Goal: Information Seeking & Learning: Understand process/instructions

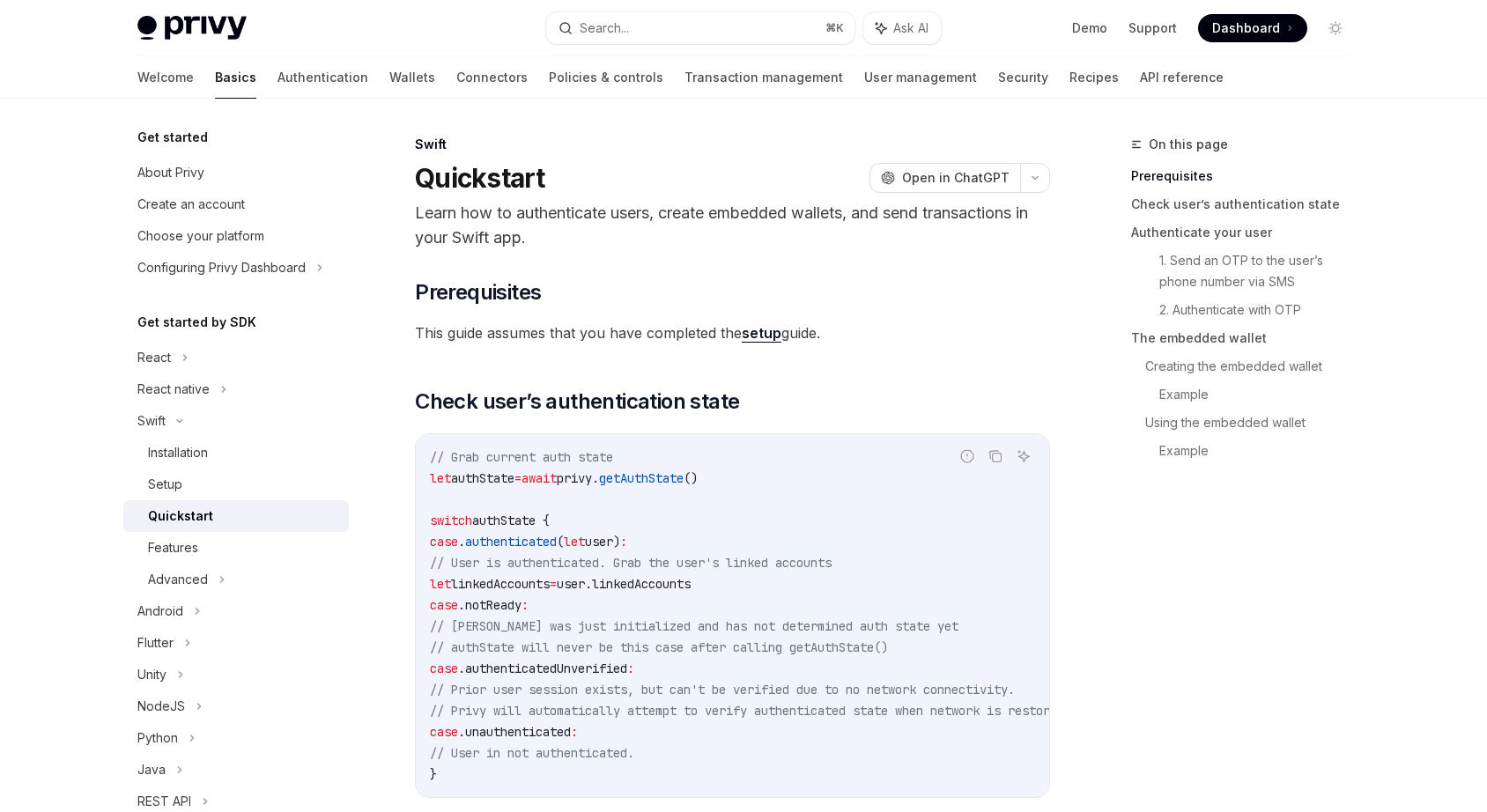
click at [771, 332] on link "setup" at bounding box center [761, 334] width 40 height 19
type textarea "*"
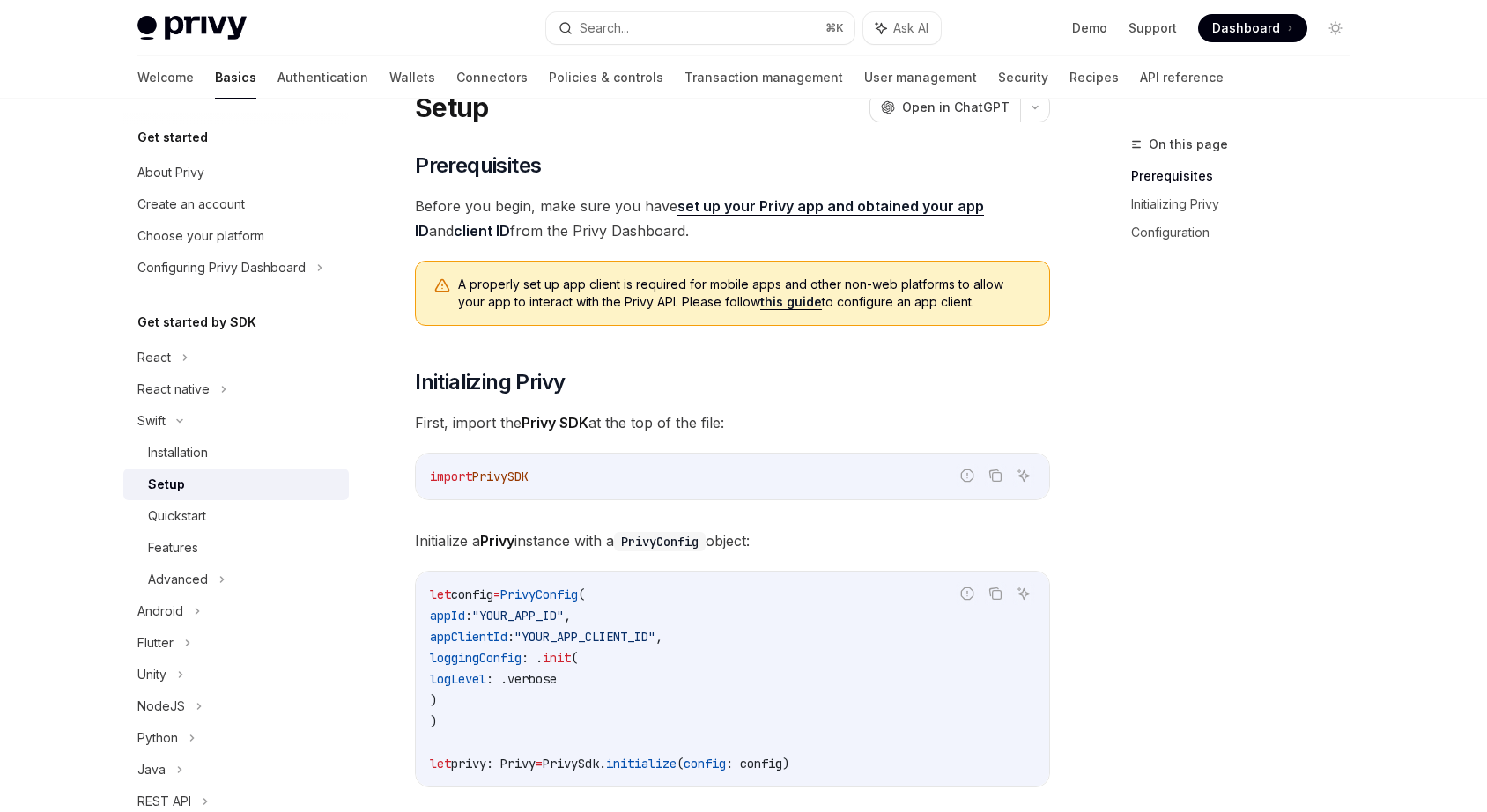
scroll to position [82, 0]
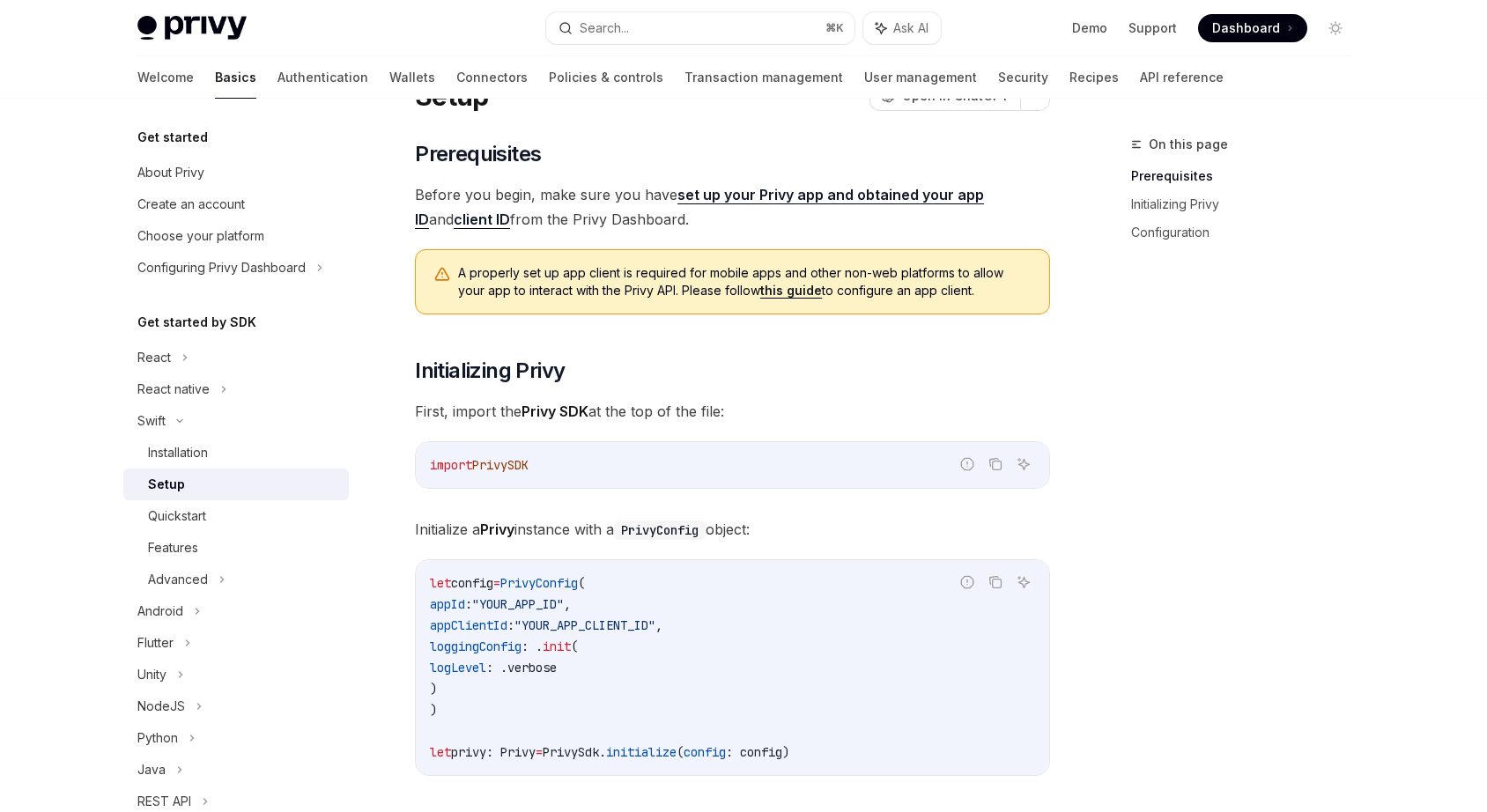
click at [34, 134] on div "Privy Docs home page Search... ⌘ K Ask AI Demo Support Dashboard Dashboard Sear…" at bounding box center [744, 793] width 1487 height 1751
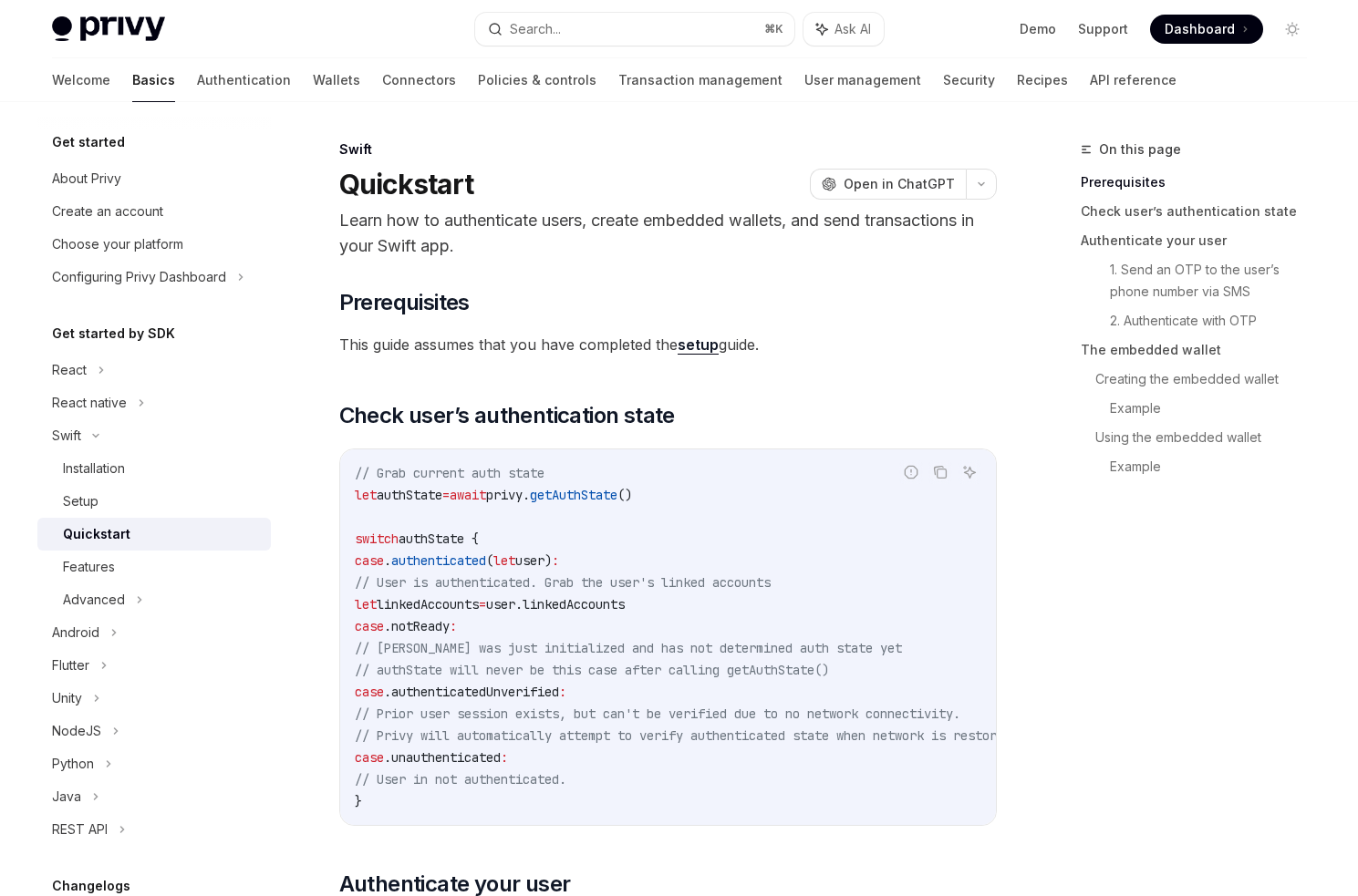
click at [689, 353] on link "setup" at bounding box center [698, 345] width 41 height 19
type textarea "*"
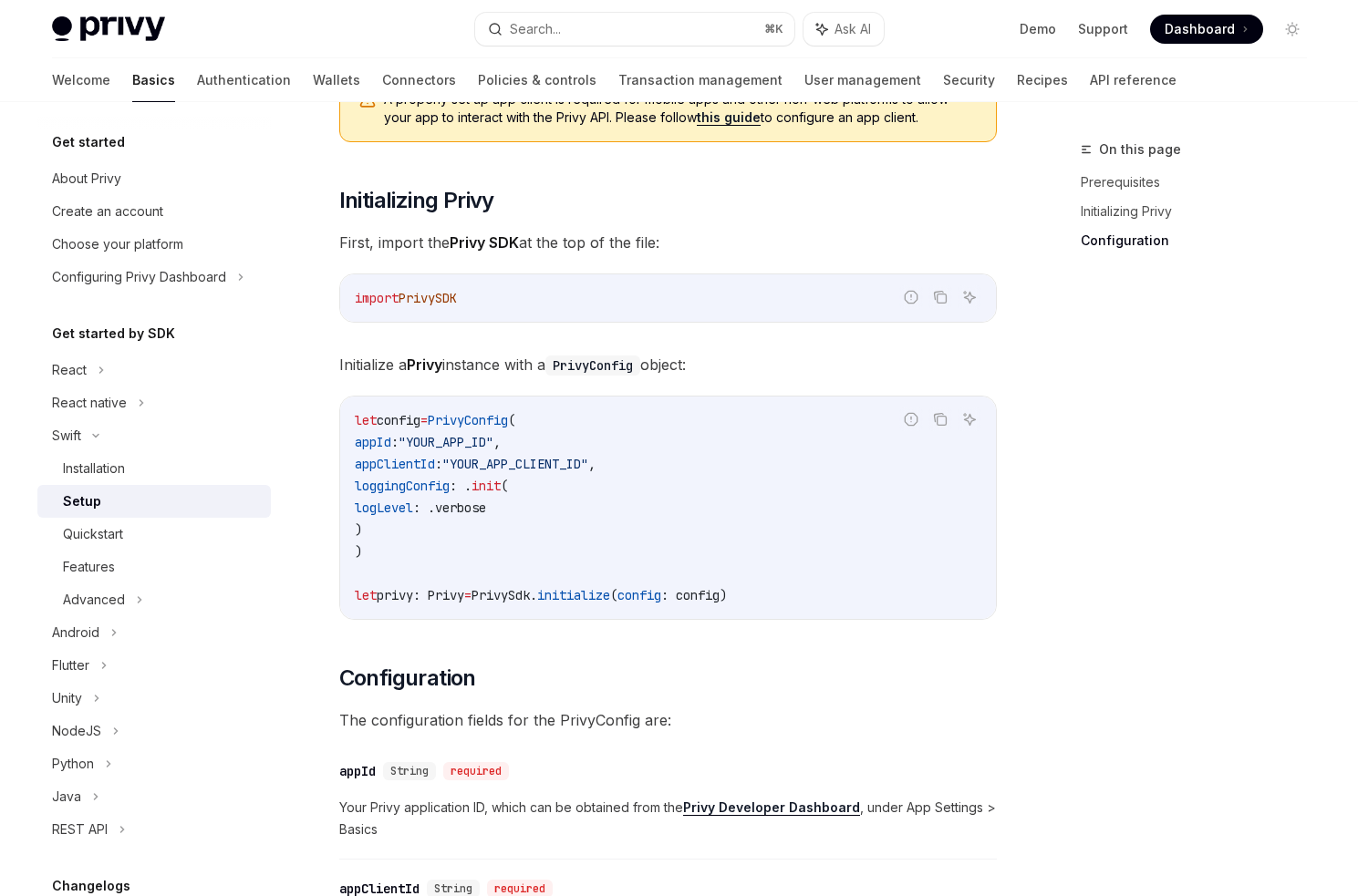
scroll to position [13, 0]
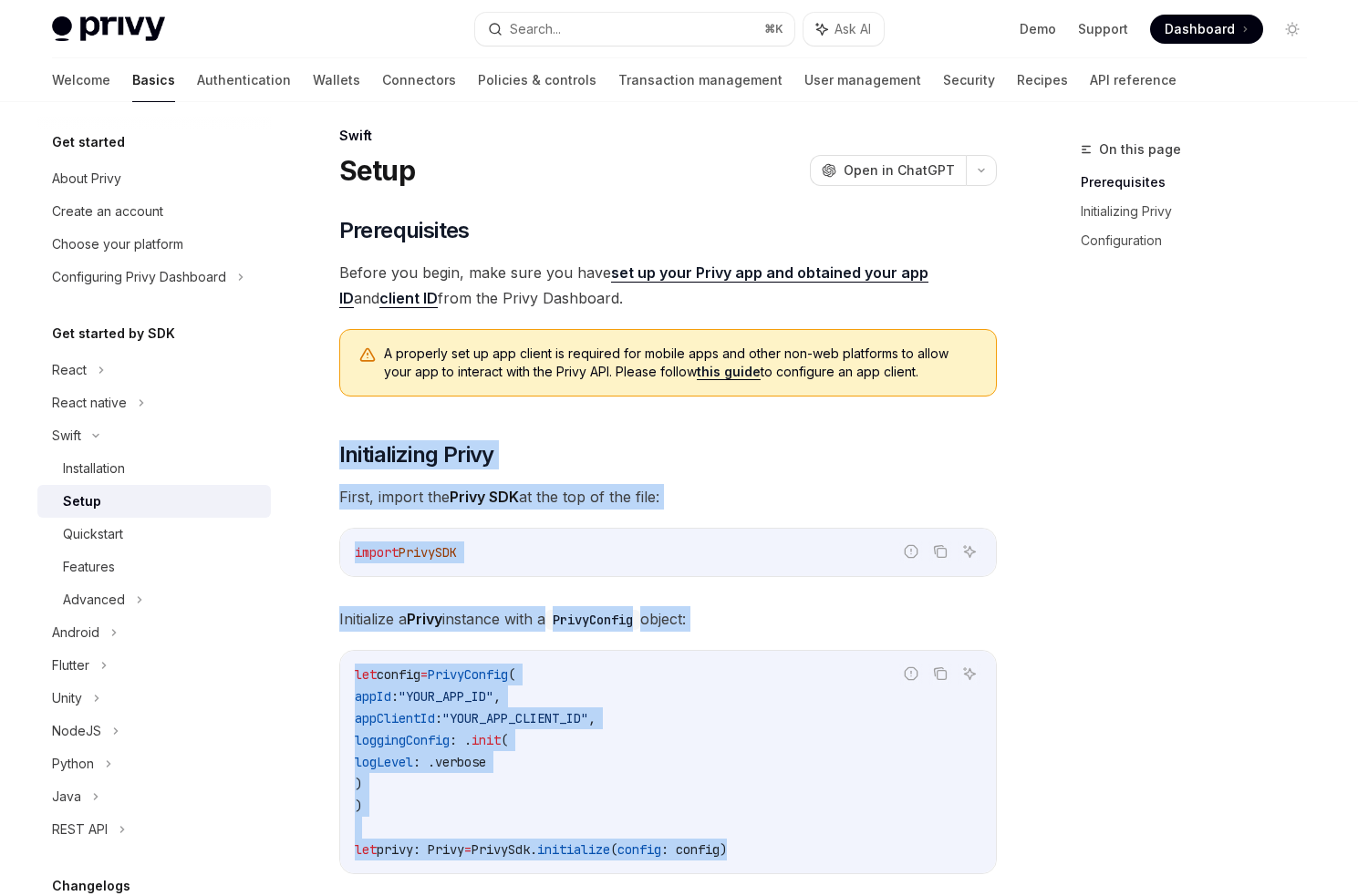
drag, startPoint x: 337, startPoint y: 419, endPoint x: 819, endPoint y: 864, distance: 656.0
copy div "Initializing Privy First, import the Privy SDK at the top of the file: Report i…"
click at [686, 501] on span "First, import the Privy SDK at the top of the file:" at bounding box center [668, 497] width 657 height 26
